Goal: Task Accomplishment & Management: Contribute content

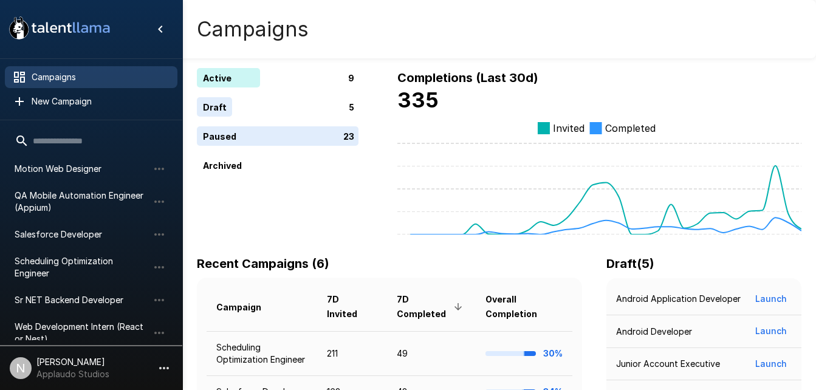
scroll to position [123, 0]
click at [78, 228] on span "Salesforce Developer" at bounding box center [82, 234] width 134 height 12
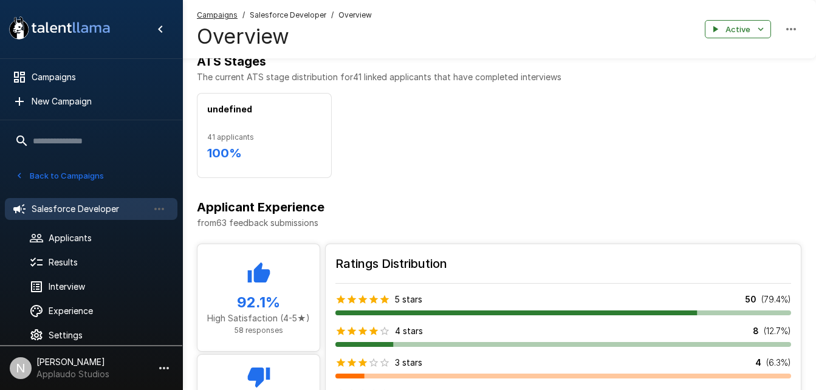
scroll to position [627, 0]
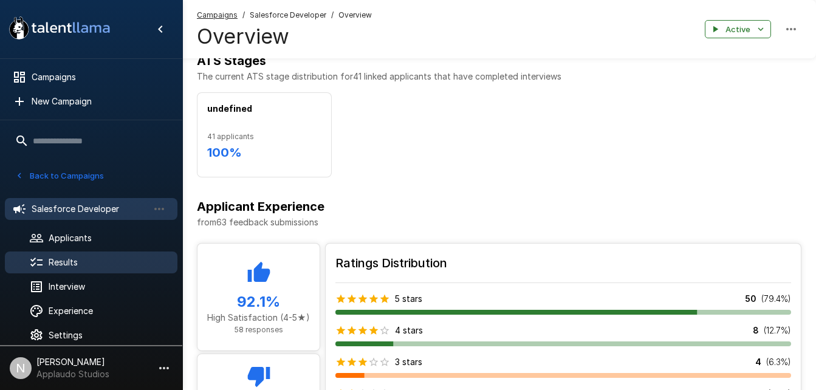
click at [88, 264] on span "Results" at bounding box center [108, 263] width 119 height 12
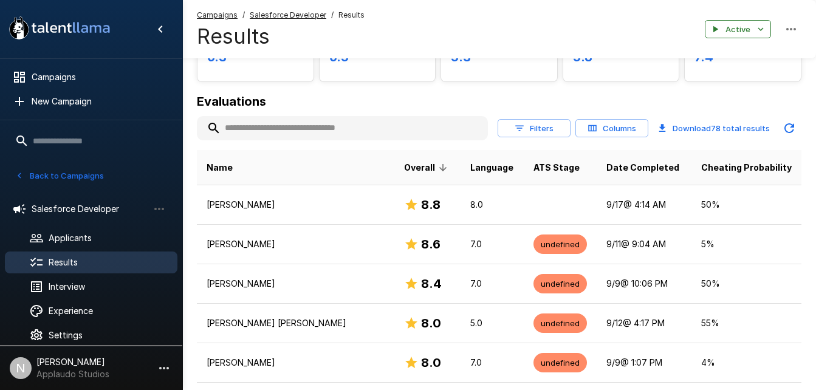
scroll to position [108, 0]
click at [293, 131] on input "text" at bounding box center [342, 128] width 291 height 22
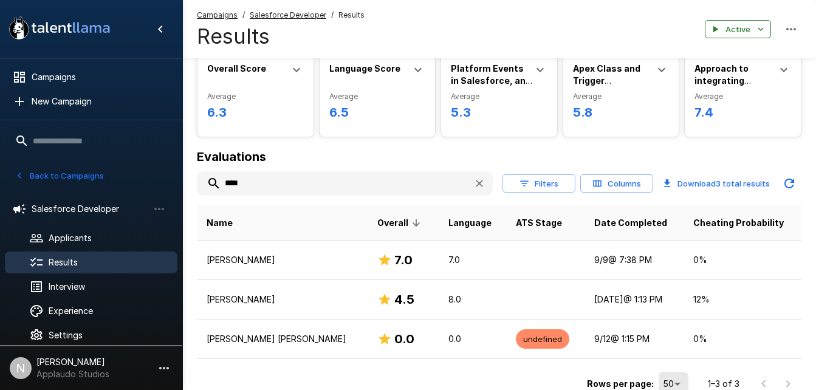
scroll to position [111, 0]
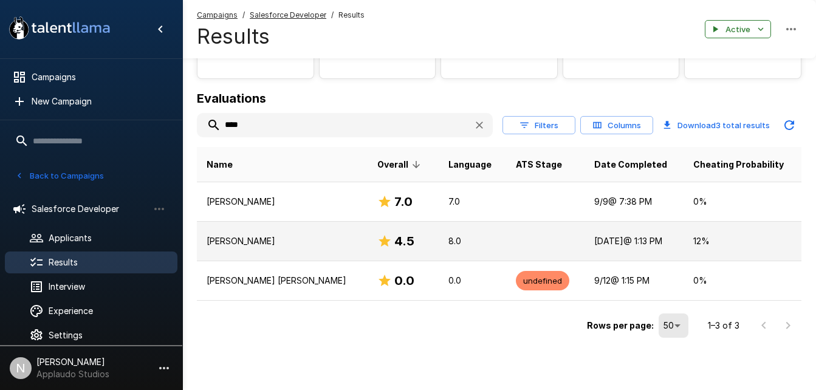
type input "****"
click at [261, 249] on td "[PERSON_NAME]" at bounding box center [282, 242] width 171 height 40
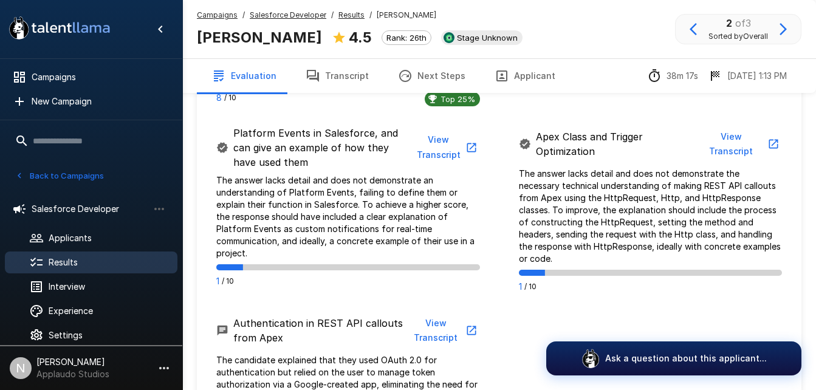
scroll to position [838, 0]
click at [448, 141] on button "View Transcript" at bounding box center [446, 147] width 68 height 37
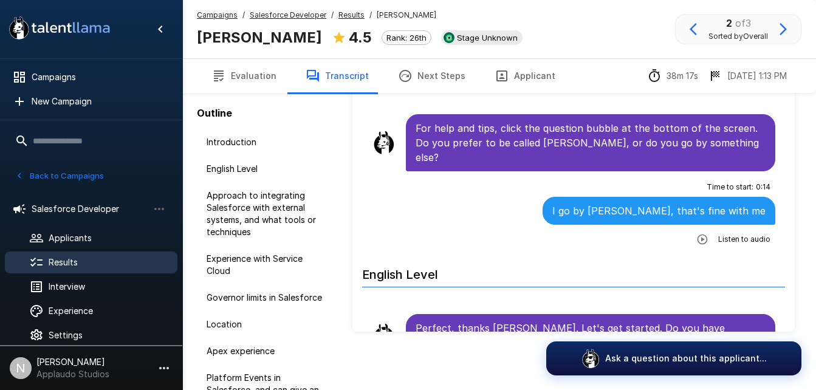
scroll to position [73, 0]
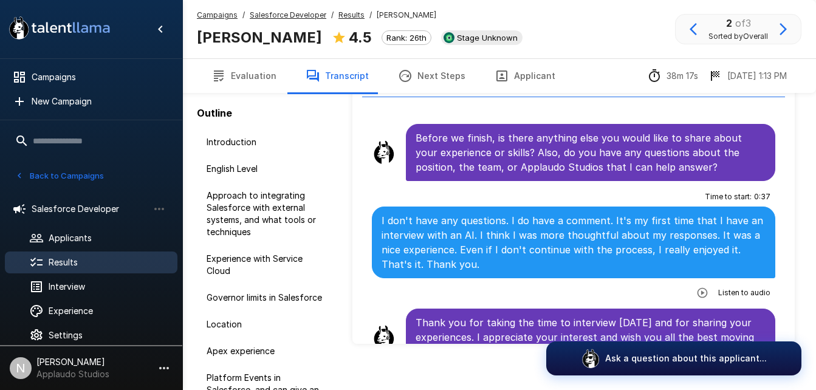
scroll to position [85, 0]
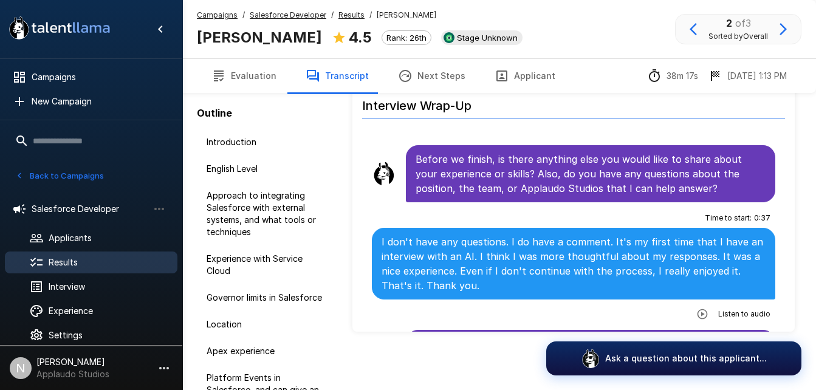
scroll to position [5094, 0]
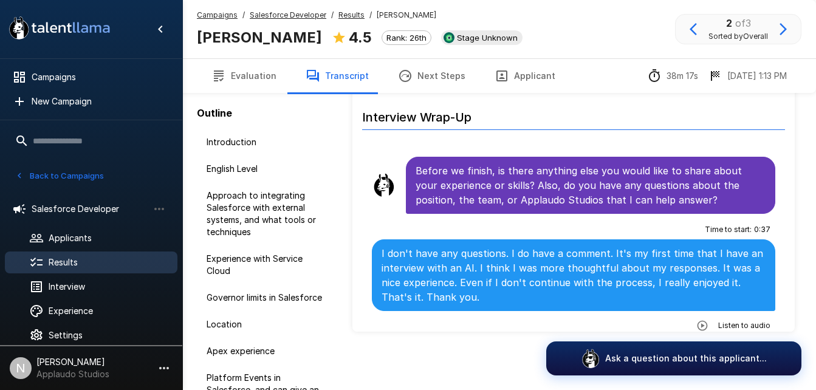
click at [64, 258] on span "Results" at bounding box center [108, 263] width 119 height 12
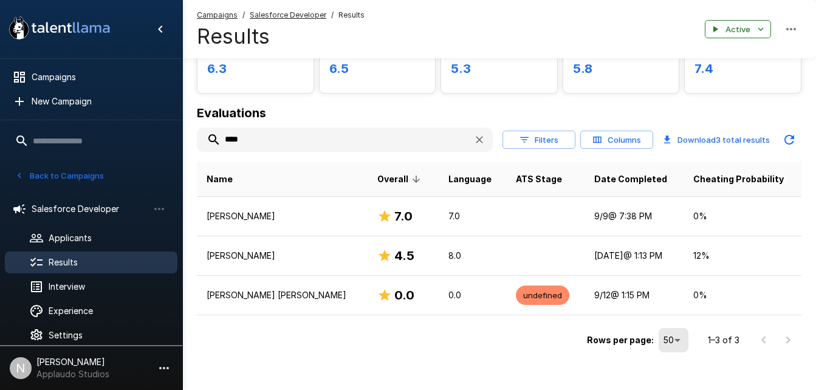
scroll to position [111, 0]
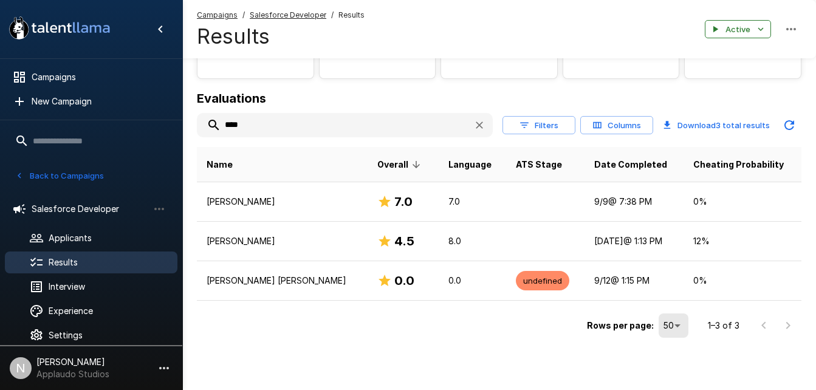
click at [271, 122] on input "****" at bounding box center [330, 125] width 267 height 22
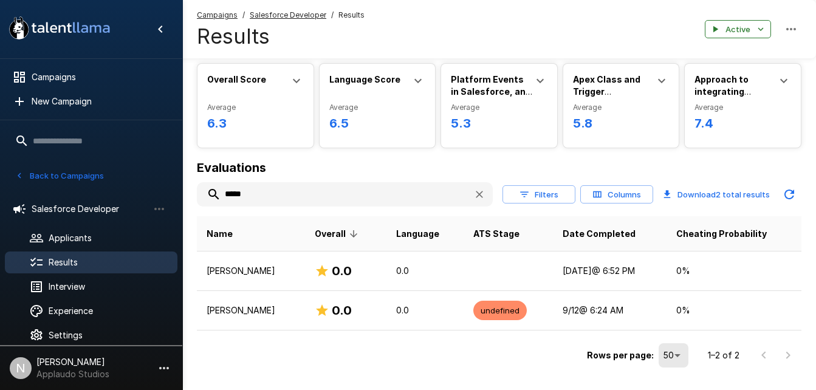
scroll to position [42, 0]
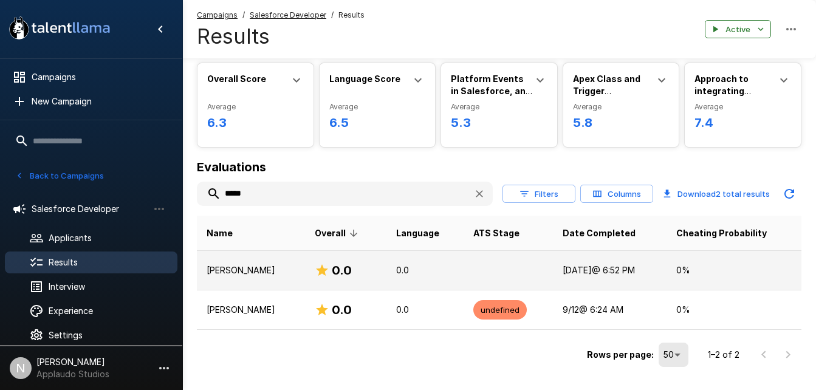
type input "*****"
click at [283, 270] on p "[PERSON_NAME]" at bounding box center [251, 270] width 89 height 12
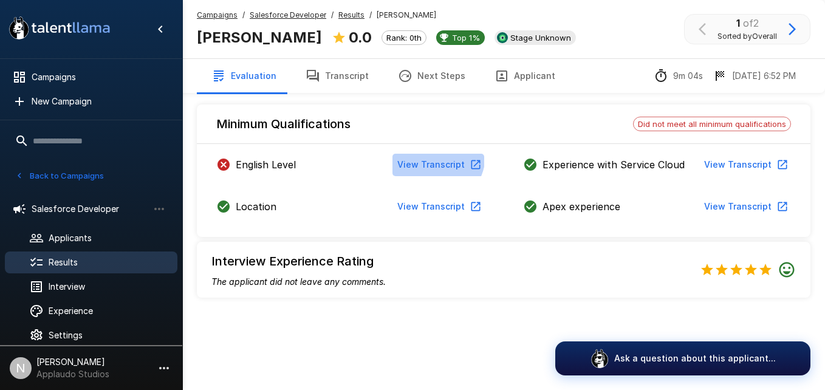
click at [437, 156] on button "View Transcript" at bounding box center [439, 165] width 92 height 22
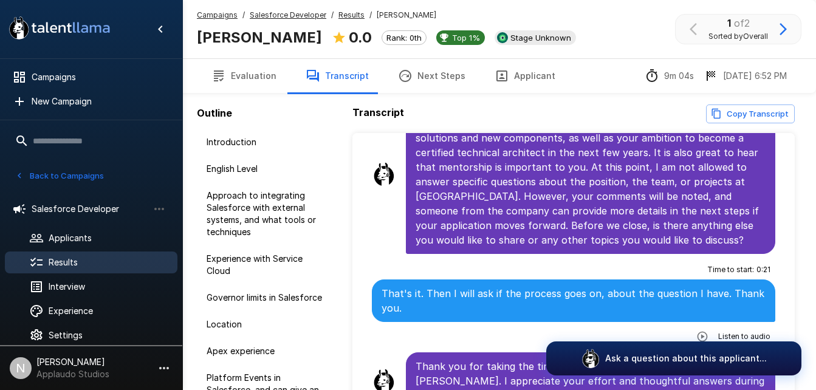
scroll to position [85, 0]
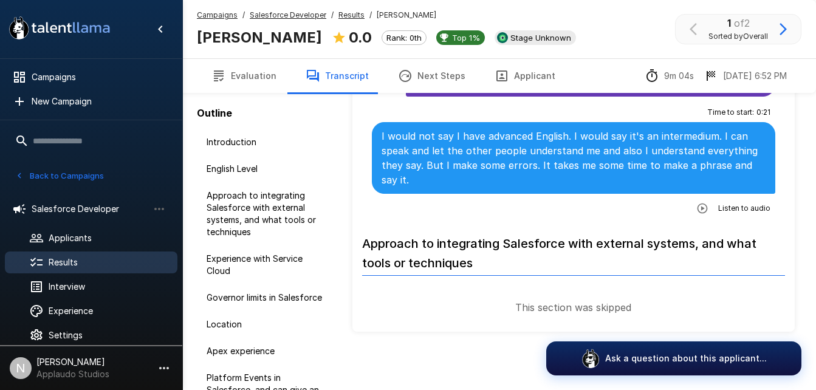
scroll to position [244, 0]
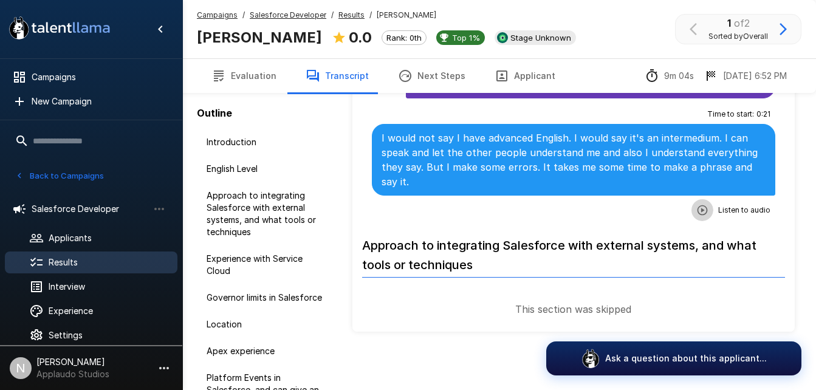
click at [698, 211] on icon "button" at bounding box center [703, 210] width 12 height 12
click at [551, 202] on div "Time to start : 0 : 21 I would not say I have advanced English. I would say it'…" at bounding box center [574, 162] width 404 height 115
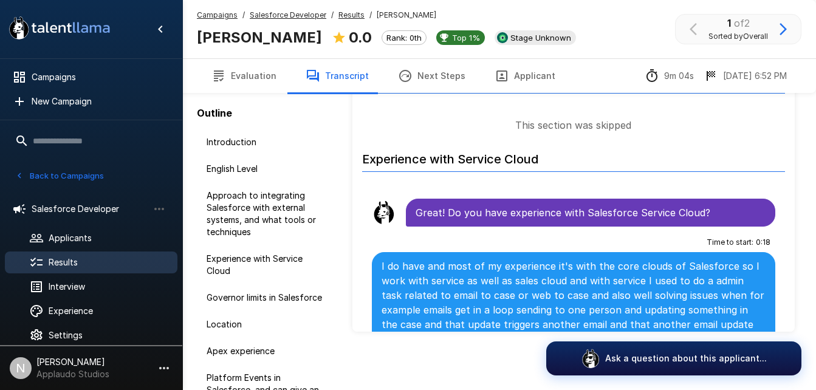
scroll to position [554, 0]
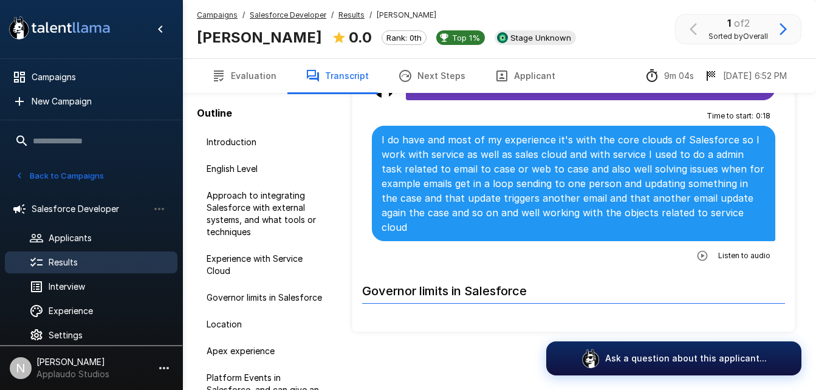
click at [697, 258] on icon "button" at bounding box center [703, 256] width 12 height 12
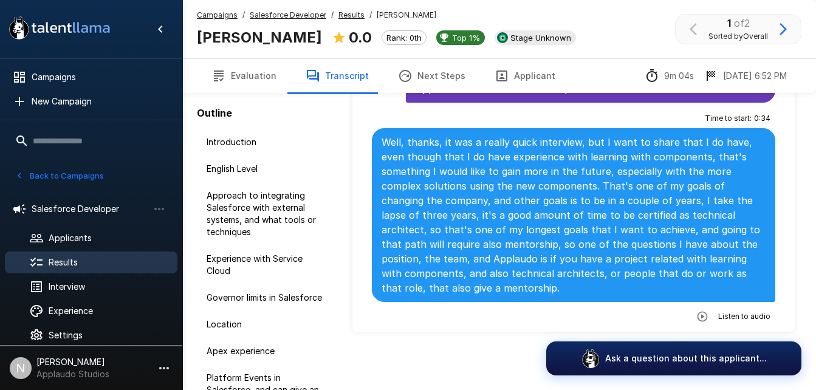
scroll to position [1646, 0]
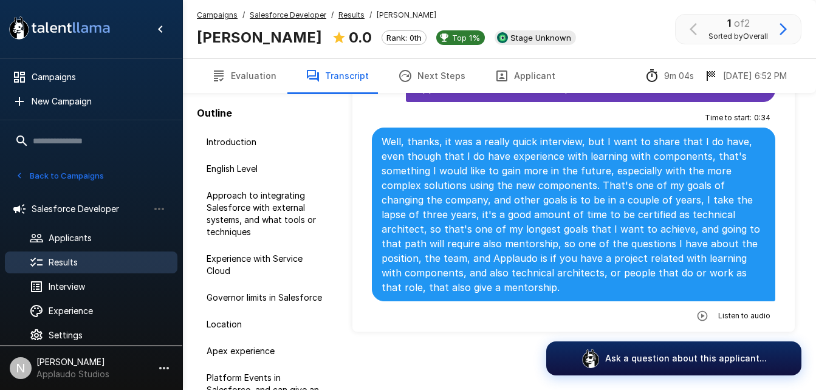
click at [697, 311] on icon "button" at bounding box center [703, 316] width 12 height 12
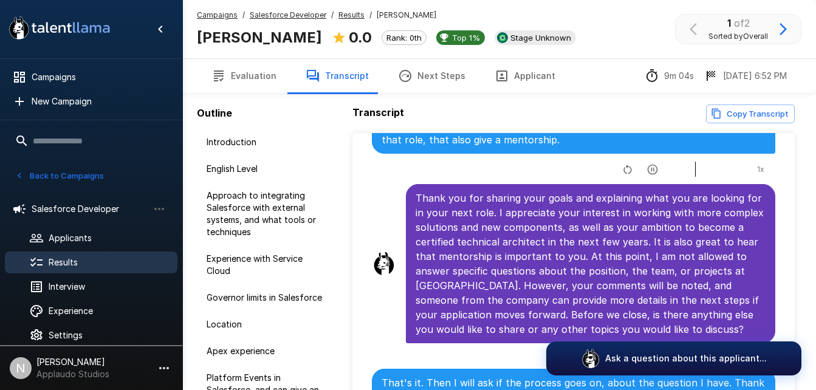
scroll to position [1878, 0]
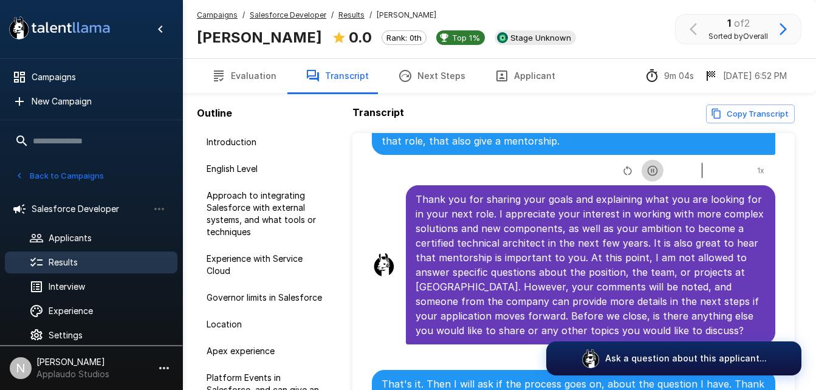
click at [647, 174] on icon "button" at bounding box center [653, 171] width 12 height 12
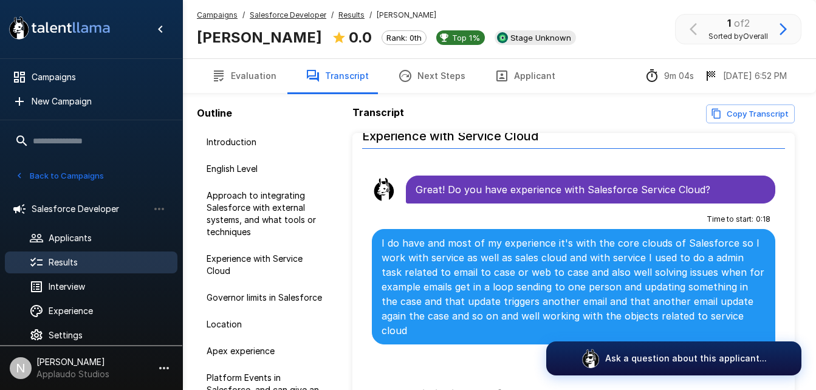
scroll to position [537, 0]
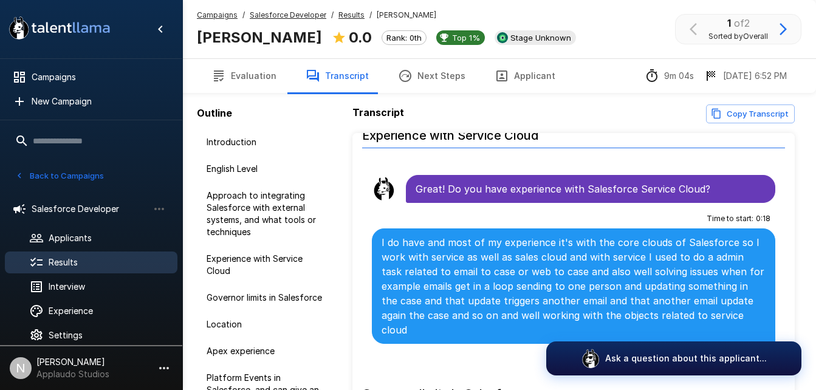
click at [61, 263] on span "Results" at bounding box center [108, 263] width 119 height 12
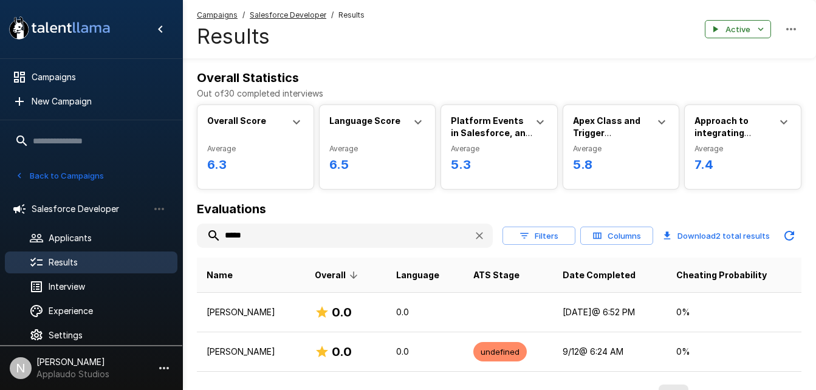
click at [260, 236] on input "*****" at bounding box center [330, 236] width 267 height 22
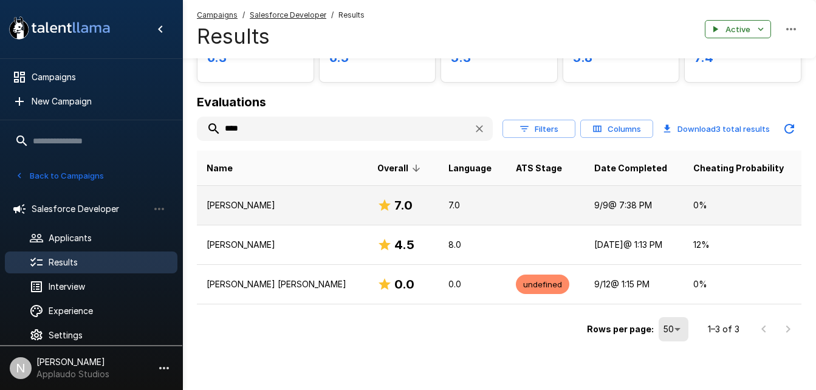
scroll to position [111, 0]
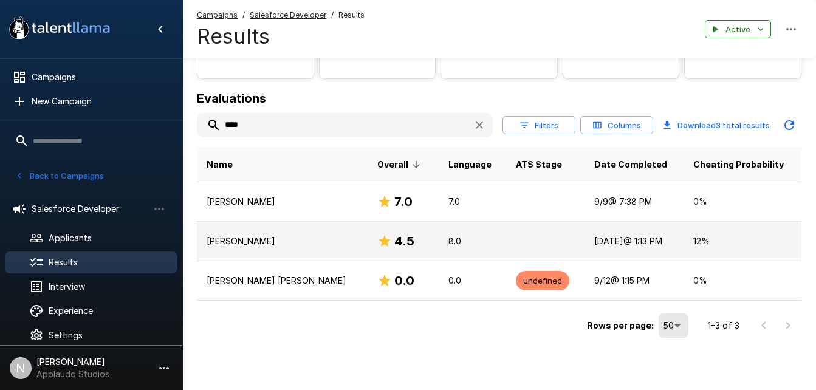
type input "****"
click at [291, 241] on p "[PERSON_NAME]" at bounding box center [282, 241] width 151 height 12
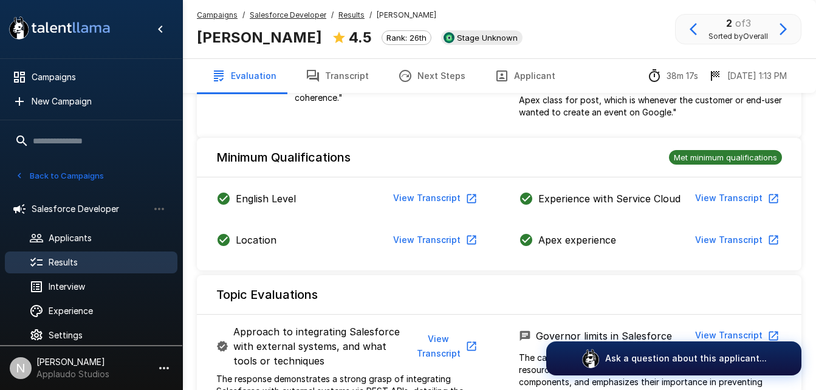
scroll to position [401, 0]
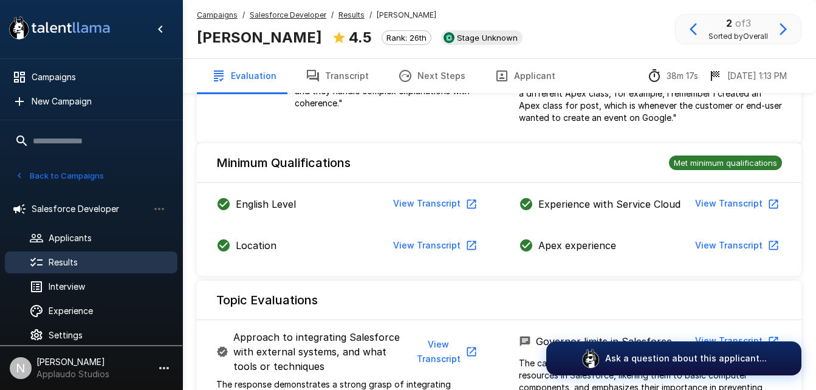
click at [466, 246] on icon "button" at bounding box center [472, 245] width 12 height 12
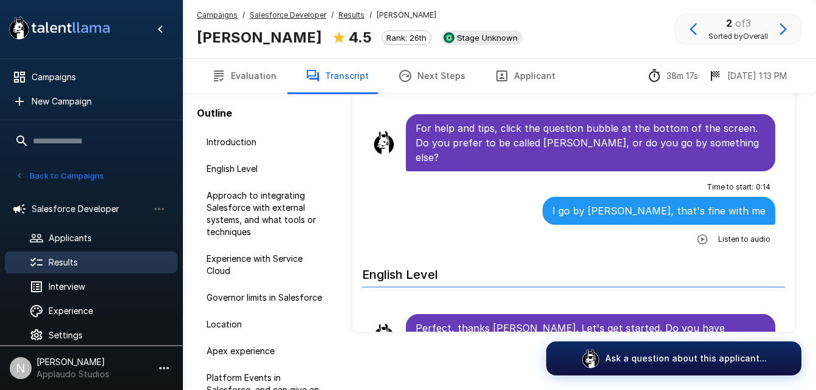
scroll to position [73, 0]
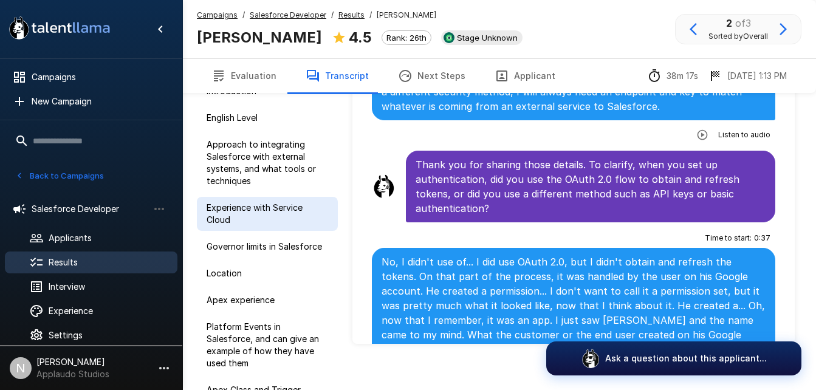
scroll to position [85, 0]
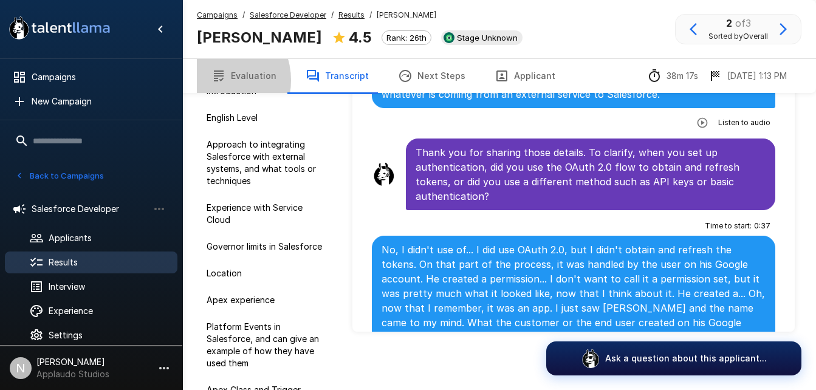
click at [214, 80] on icon "button" at bounding box center [219, 76] width 10 height 11
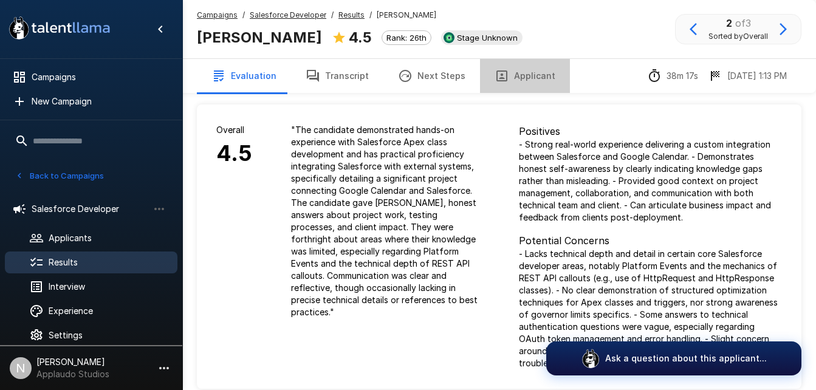
click at [523, 84] on button "Applicant" at bounding box center [525, 76] width 90 height 34
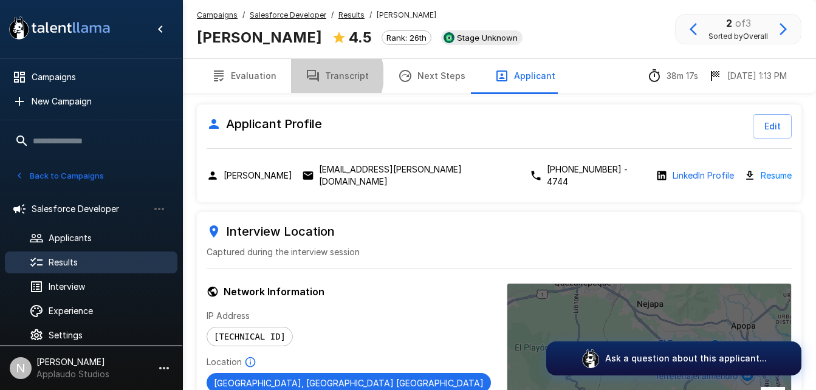
click at [318, 75] on button "Transcript" at bounding box center [337, 76] width 92 height 34
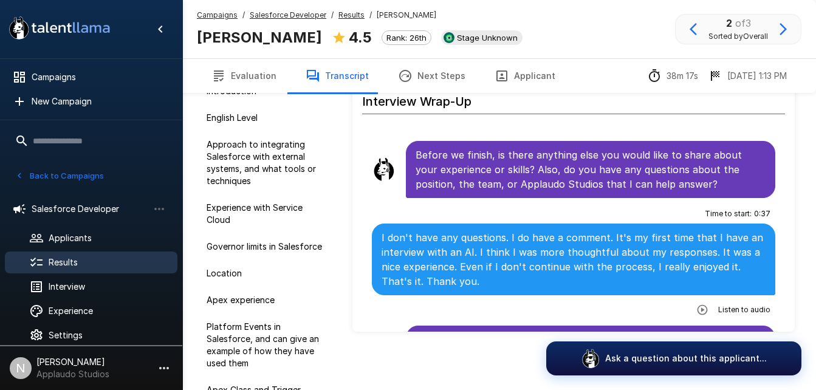
scroll to position [5139, 0]
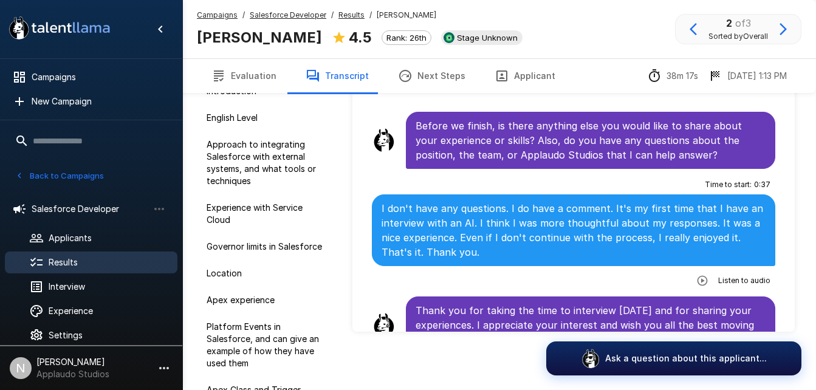
click at [697, 275] on icon "button" at bounding box center [702, 280] width 10 height 10
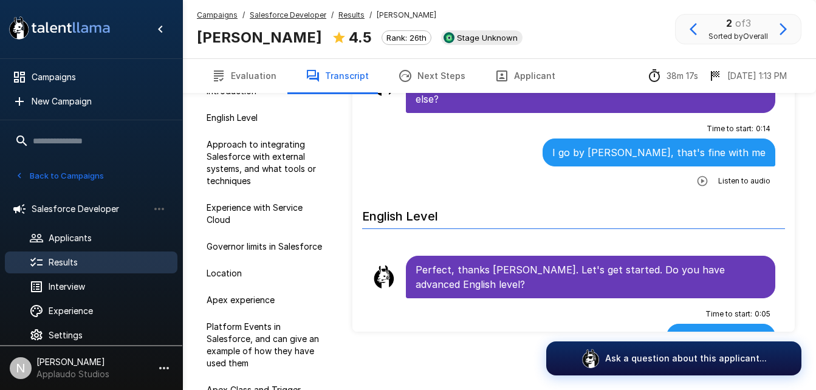
scroll to position [0, 0]
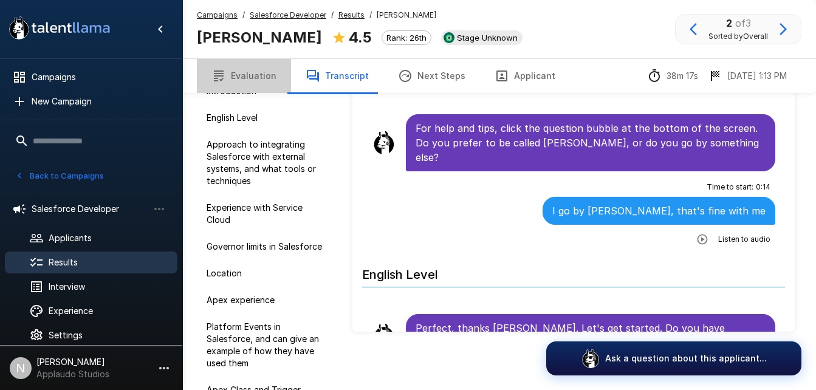
click at [264, 80] on button "Evaluation" at bounding box center [244, 76] width 94 height 34
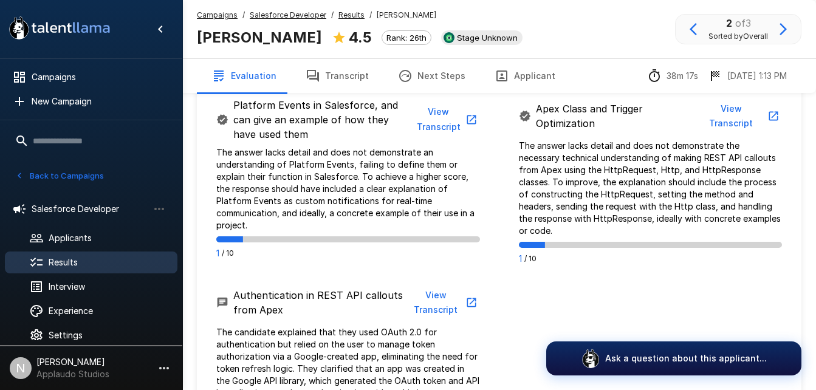
scroll to position [867, 0]
click at [71, 81] on span "Campaigns" at bounding box center [100, 77] width 136 height 12
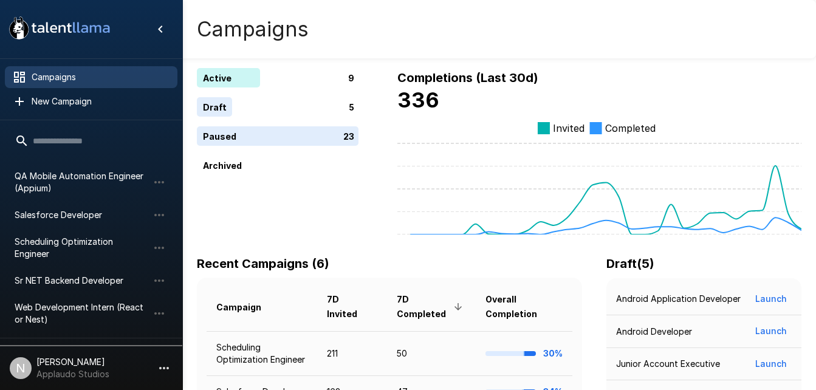
scroll to position [143, 0]
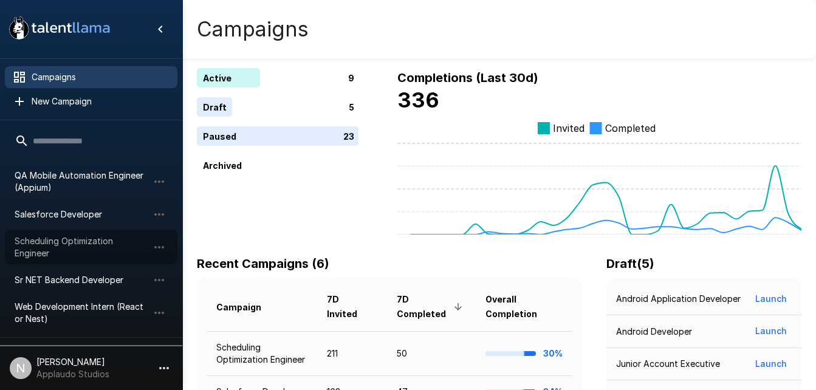
click at [100, 236] on span "Scheduling Optimization Engineer" at bounding box center [82, 247] width 134 height 24
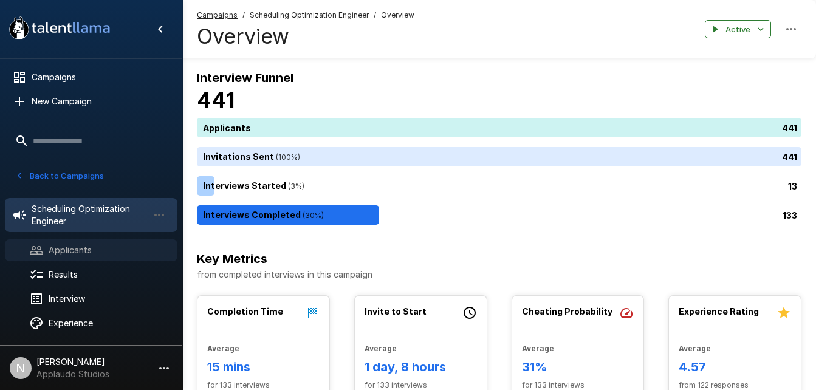
click at [105, 247] on span "Applicants" at bounding box center [108, 250] width 119 height 12
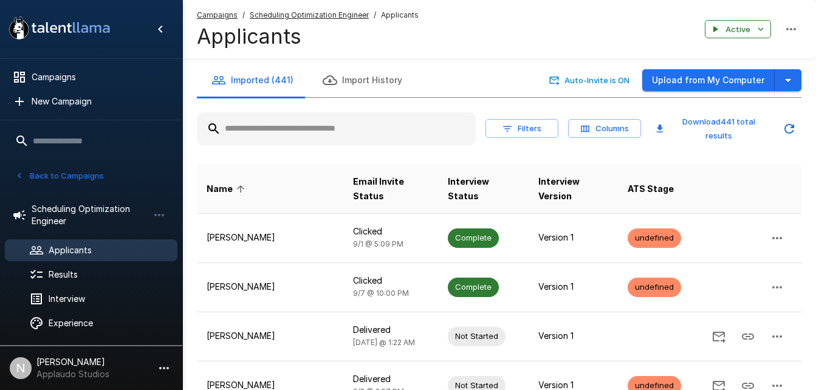
click at [325, 139] on input "text" at bounding box center [336, 129] width 279 height 22
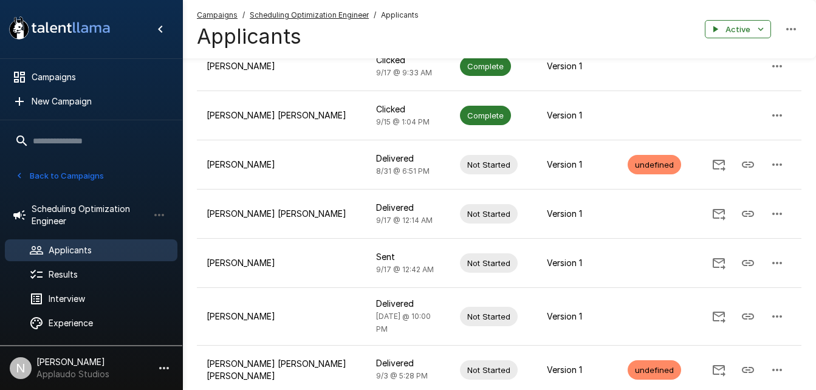
scroll to position [164, 0]
type input "******"
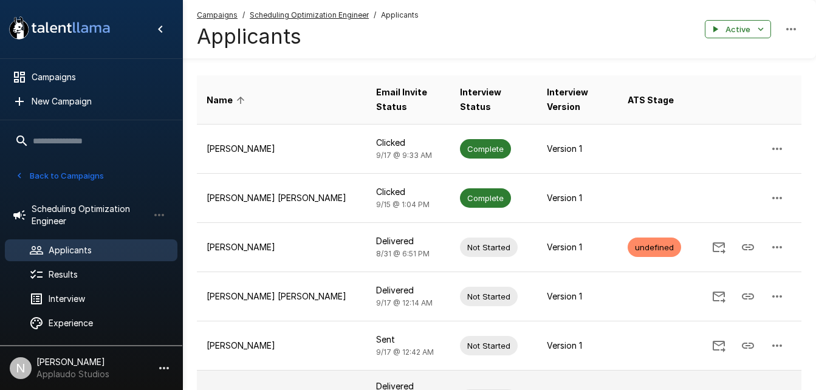
scroll to position [0, 0]
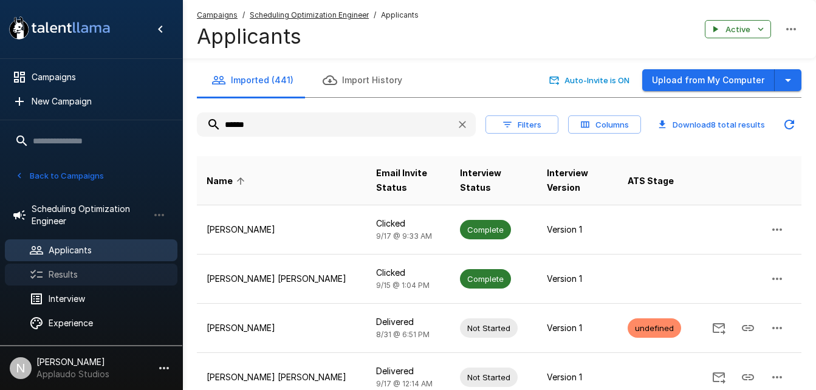
click at [75, 278] on span "Results" at bounding box center [108, 275] width 119 height 12
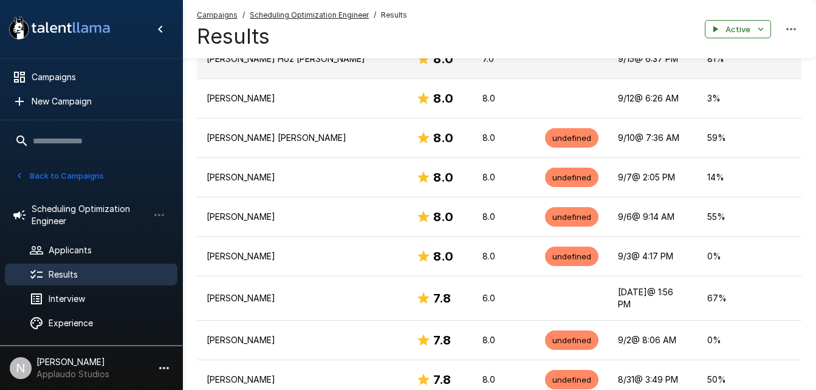
scroll to position [466, 0]
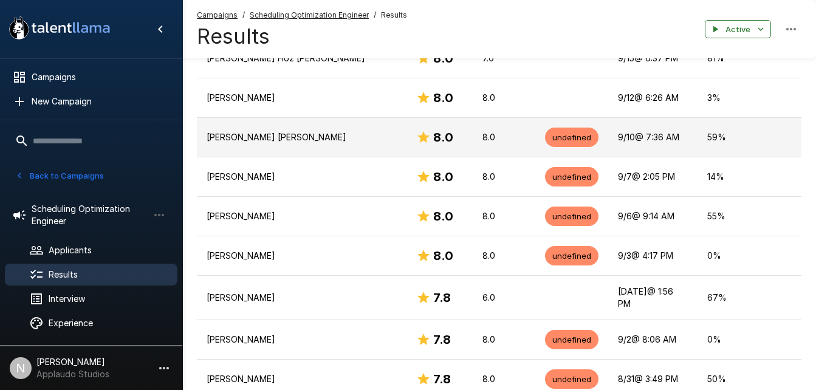
click at [337, 131] on p "[PERSON_NAME] [PERSON_NAME]" at bounding box center [302, 137] width 190 height 12
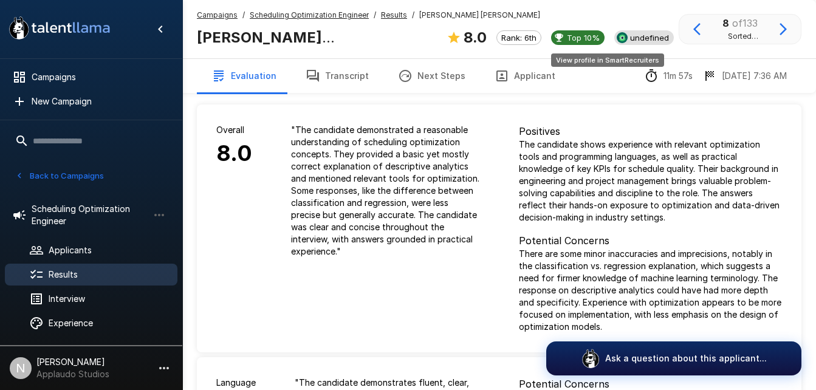
click at [625, 41] on span "undefined" at bounding box center [649, 38] width 49 height 10
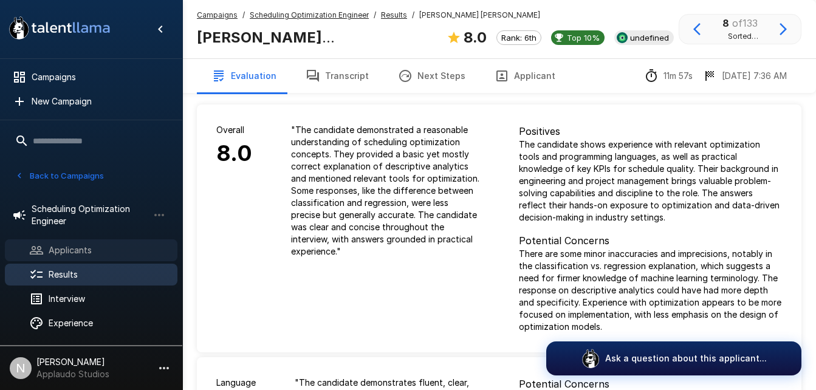
click at [80, 243] on div "Applicants" at bounding box center [91, 250] width 173 height 22
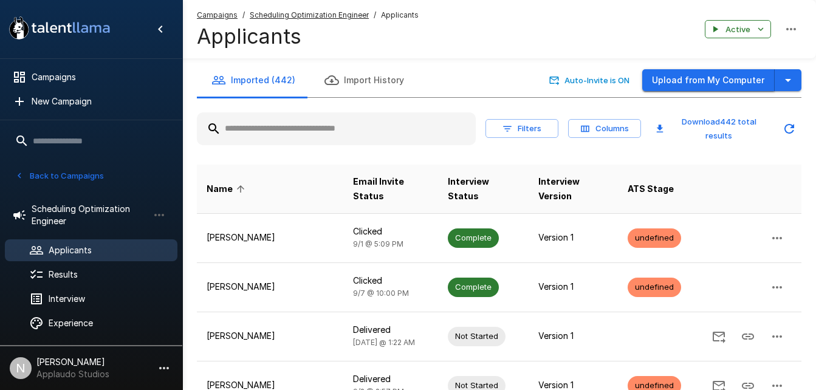
click at [670, 88] on button "Upload from My Computer" at bounding box center [709, 80] width 133 height 22
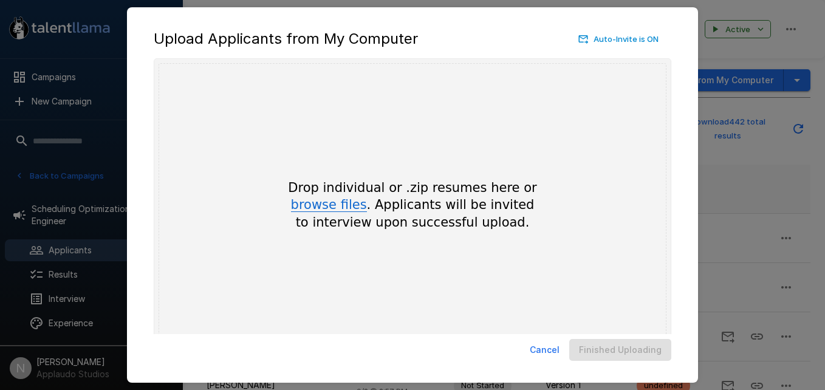
click at [305, 208] on button "browse files" at bounding box center [329, 205] width 76 height 13
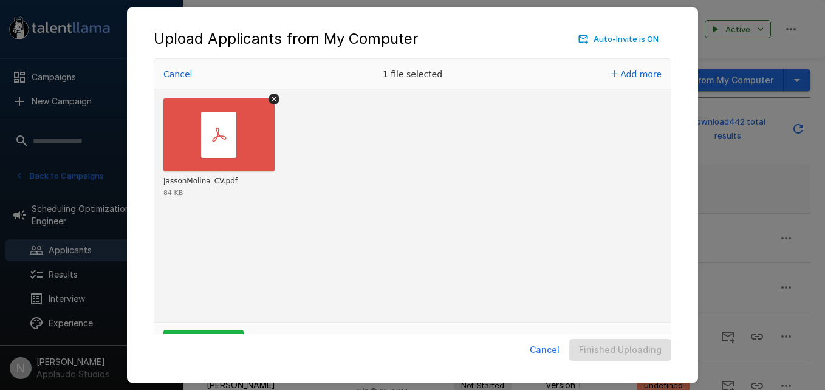
scroll to position [40, 0]
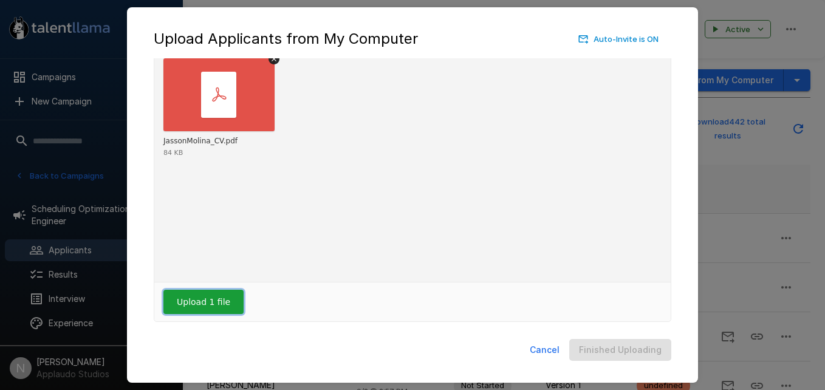
click at [232, 296] on button "Upload 1 file" at bounding box center [204, 302] width 80 height 24
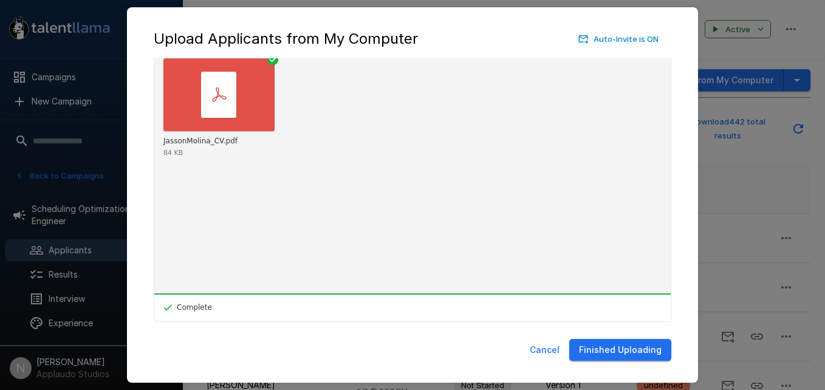
click at [656, 350] on button "Finished Uploading" at bounding box center [621, 350] width 102 height 22
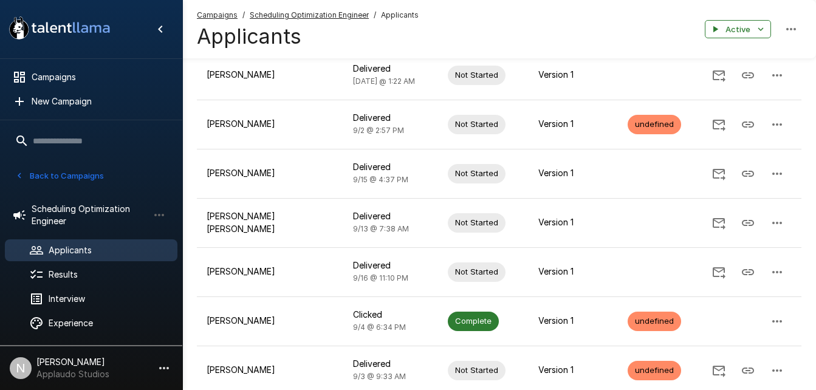
scroll to position [0, 0]
